Goal: Check status

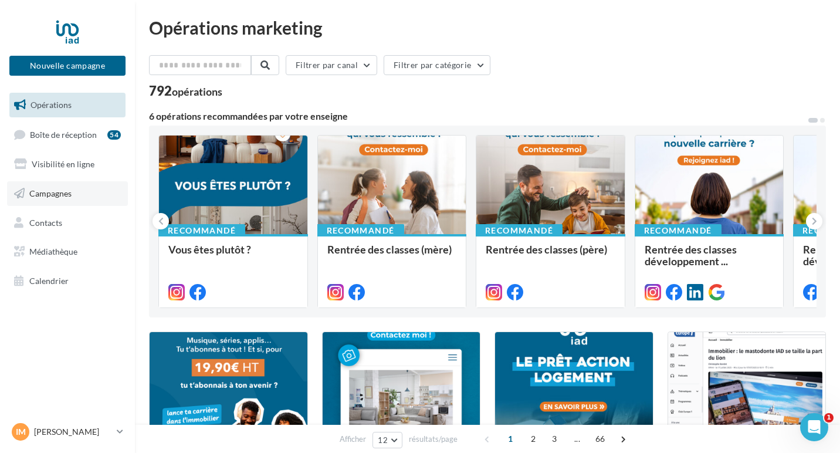
click at [44, 185] on link "Campagnes" at bounding box center [67, 193] width 121 height 25
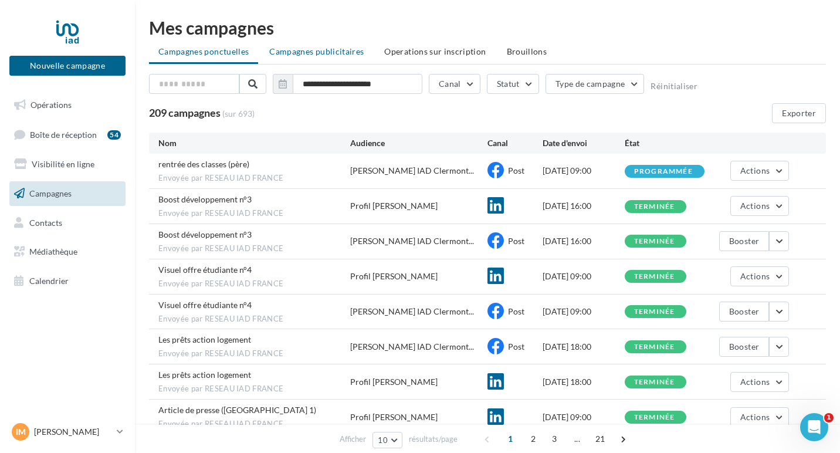
click at [323, 51] on span "Campagnes publicitaires" at bounding box center [316, 51] width 94 height 10
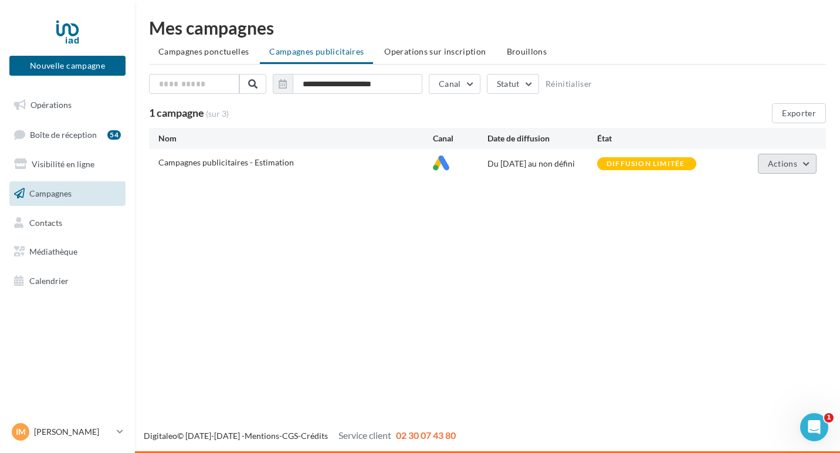
click at [808, 167] on button "Actions" at bounding box center [787, 164] width 59 height 20
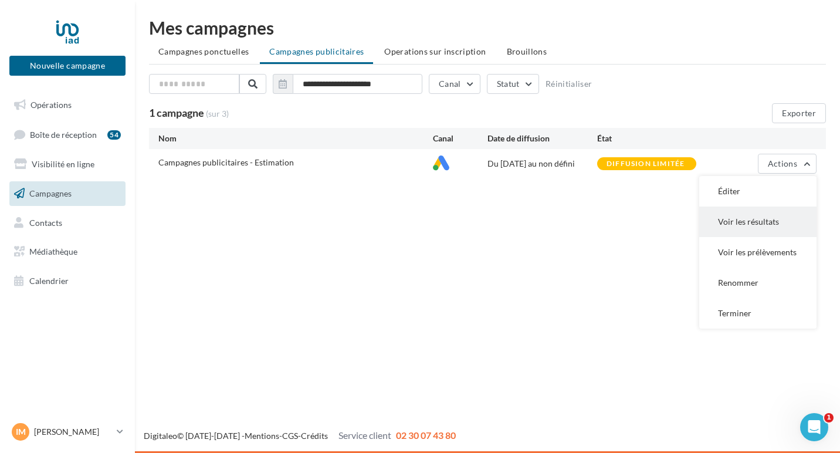
click at [766, 218] on button "Voir les résultats" at bounding box center [757, 222] width 117 height 31
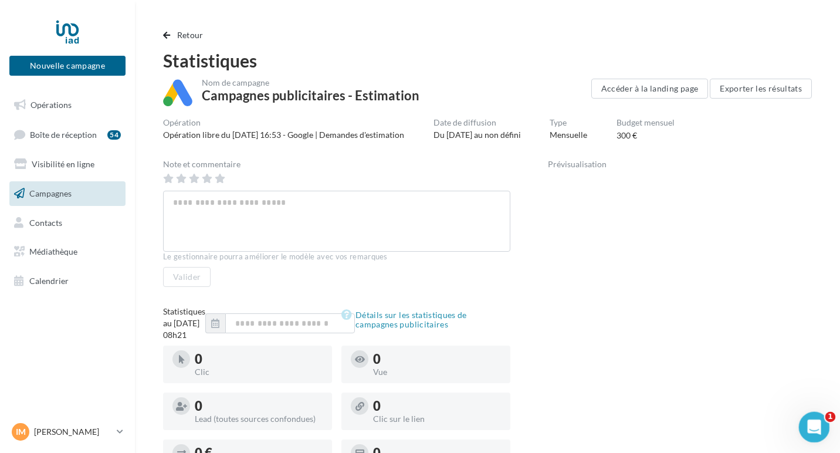
click at [814, 427] on icon "Ouvrir le Messenger Intercom" at bounding box center [812, 425] width 19 height 19
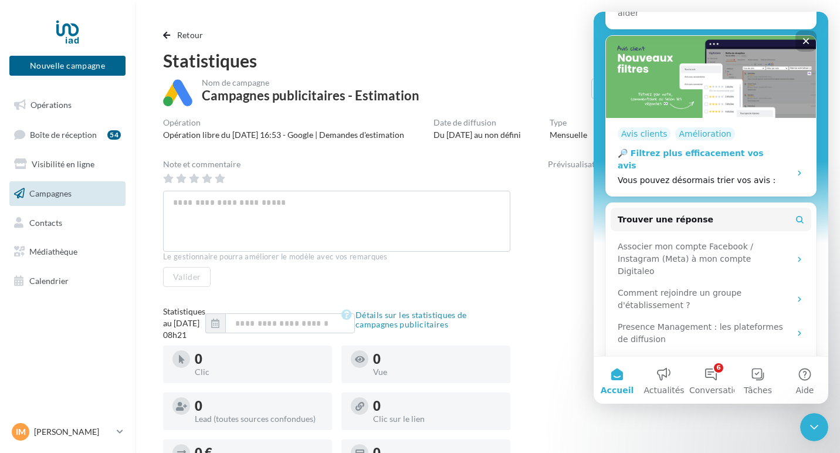
scroll to position [218, 0]
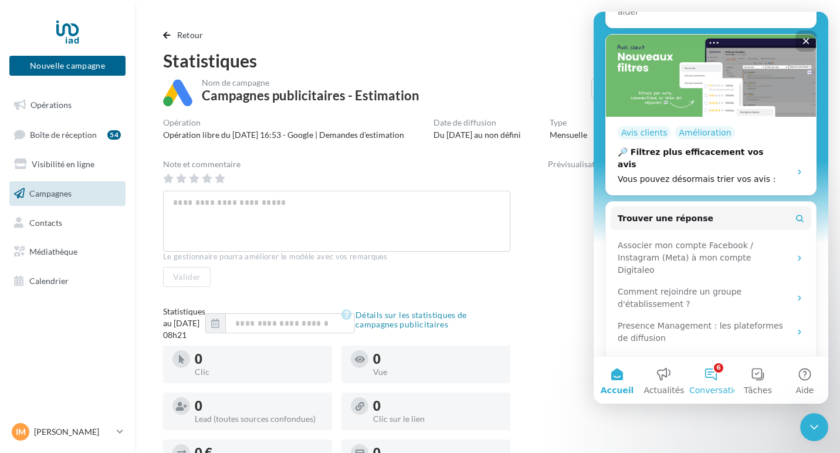
click at [708, 382] on button "6 Conversations" at bounding box center [711, 380] width 47 height 47
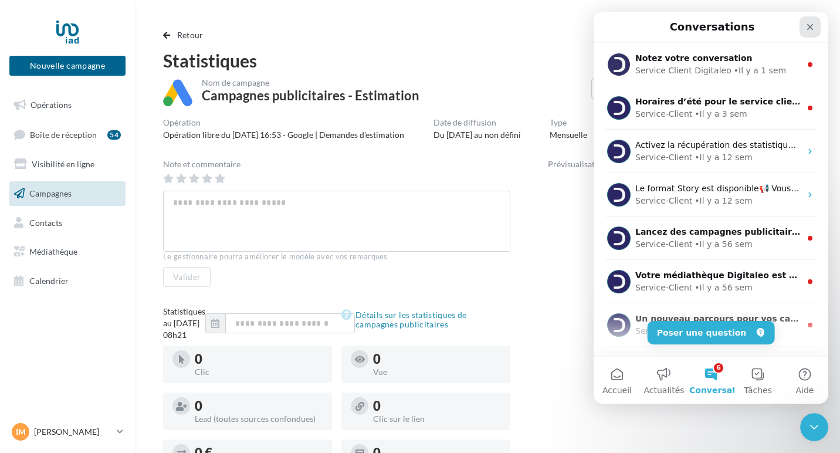
click at [806, 25] on icon "Fermer" at bounding box center [810, 26] width 9 height 9
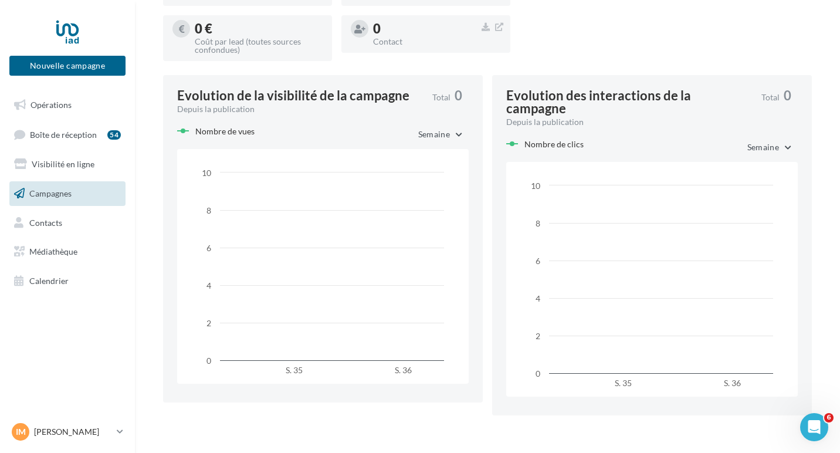
scroll to position [556, 0]
